Goal: Information Seeking & Learning: Learn about a topic

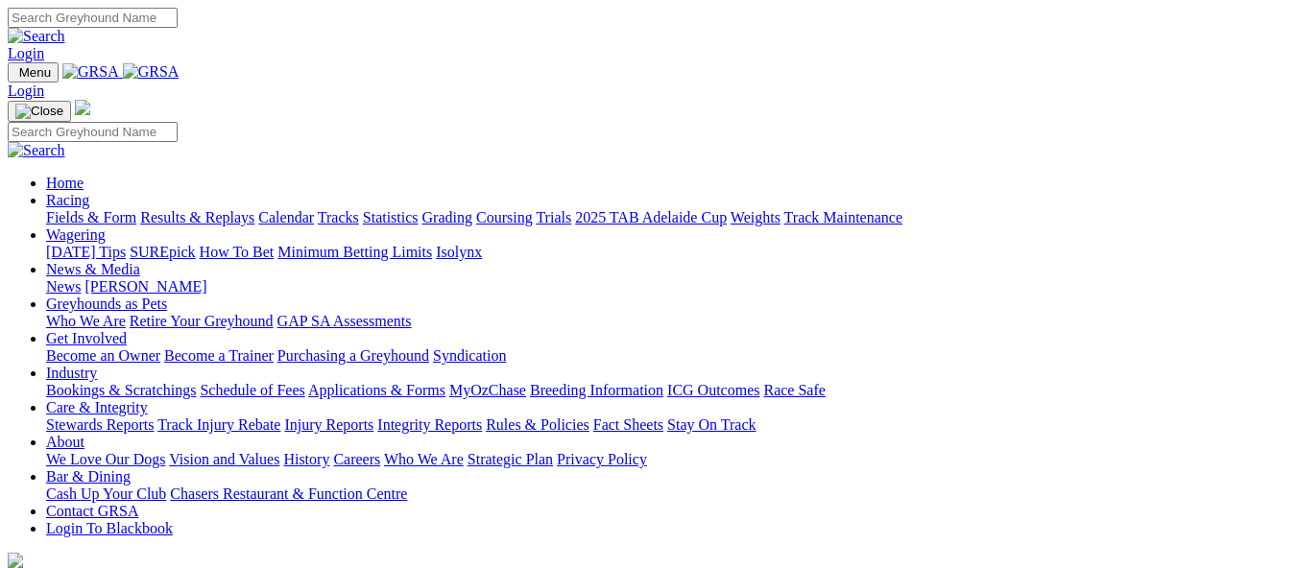
click at [314, 209] on link "Calendar" at bounding box center [286, 217] width 56 height 16
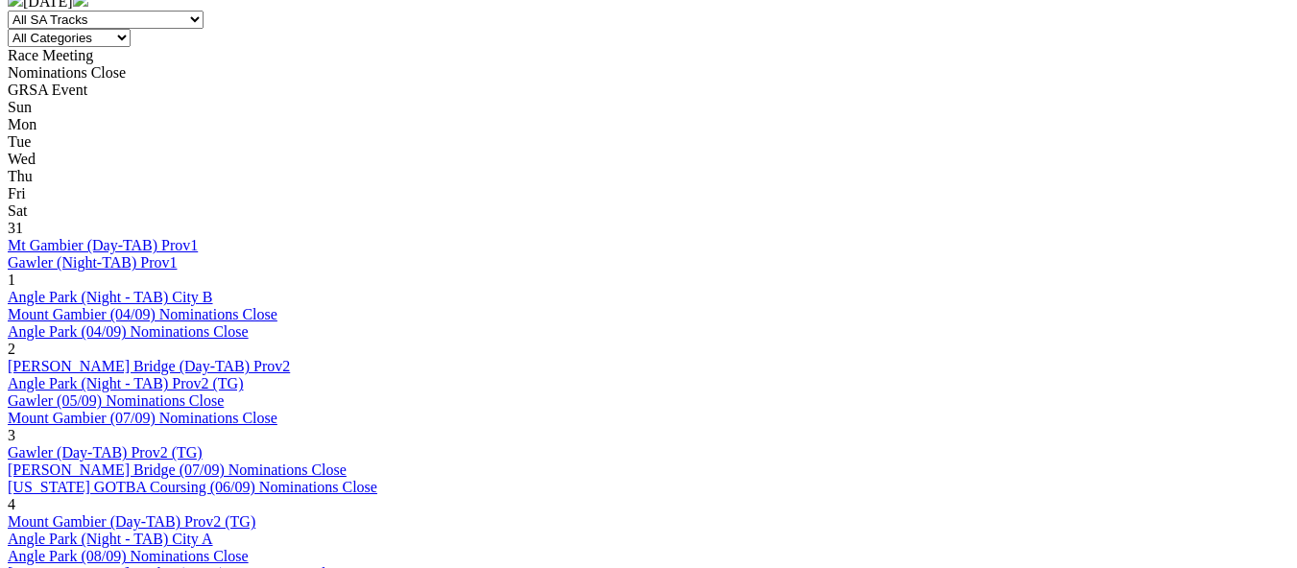
scroll to position [864, 0]
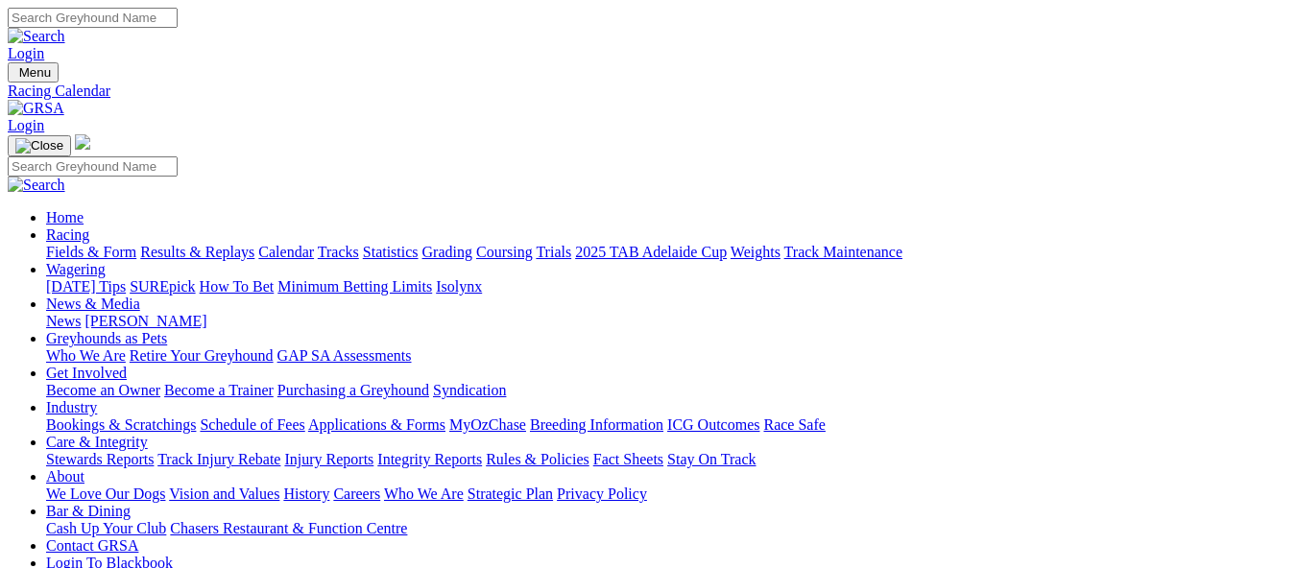
click at [726, 244] on link "2025 TAB Adelaide Cup" at bounding box center [651, 252] width 152 height 16
click at [359, 244] on link "Tracks" at bounding box center [338, 252] width 41 height 16
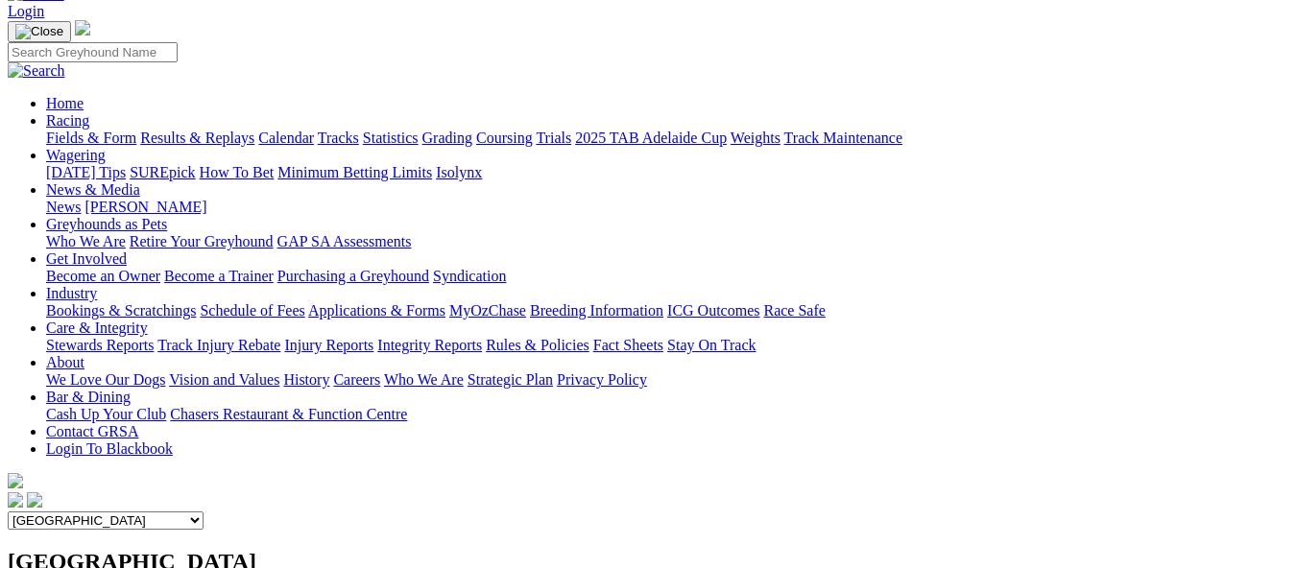
scroll to position [96, 0]
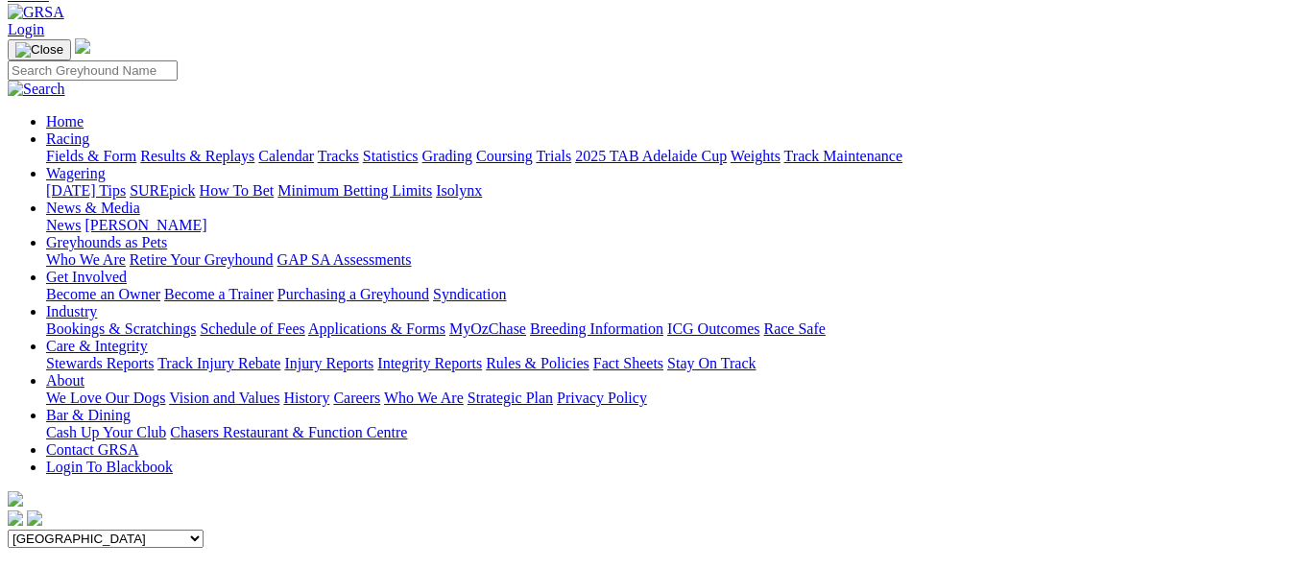
click at [203, 530] on select "Angle Park Gawler [GEOGRAPHIC_DATA] [PERSON_NAME][GEOGRAPHIC_DATA] [US_STATE] G…" at bounding box center [106, 539] width 196 height 18
select select "4"
click at [203, 530] on select "Angle Park Gawler [GEOGRAPHIC_DATA] [PERSON_NAME][GEOGRAPHIC_DATA] [US_STATE] G…" at bounding box center [106, 539] width 196 height 18
